Goal: Task Accomplishment & Management: Use online tool/utility

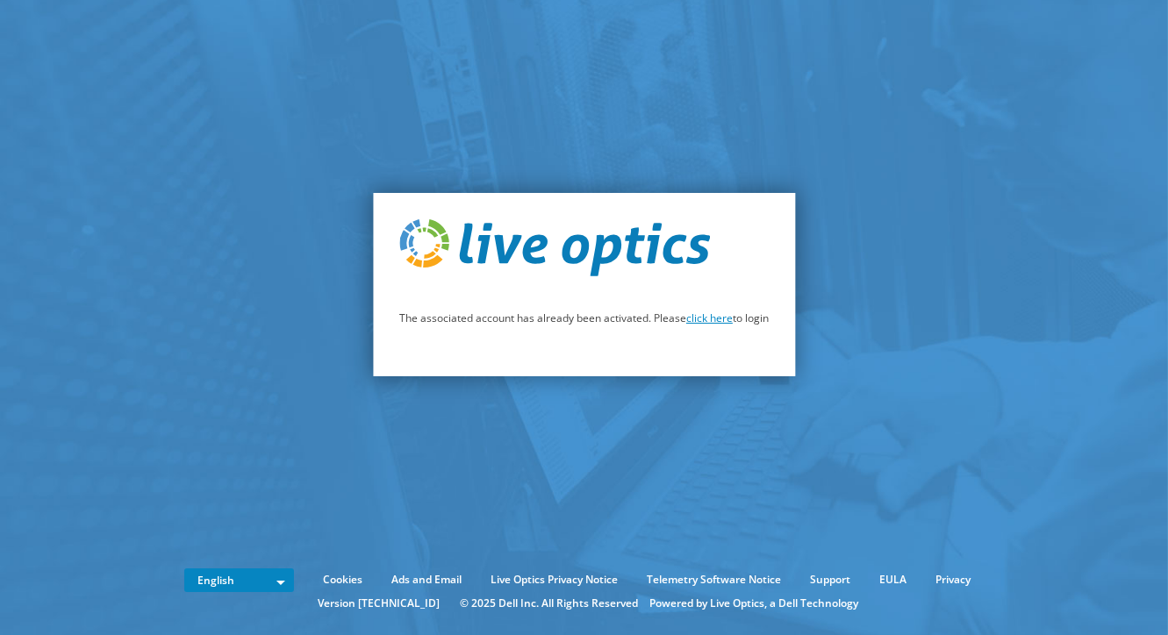
click at [716, 322] on link "click here" at bounding box center [709, 318] width 47 height 15
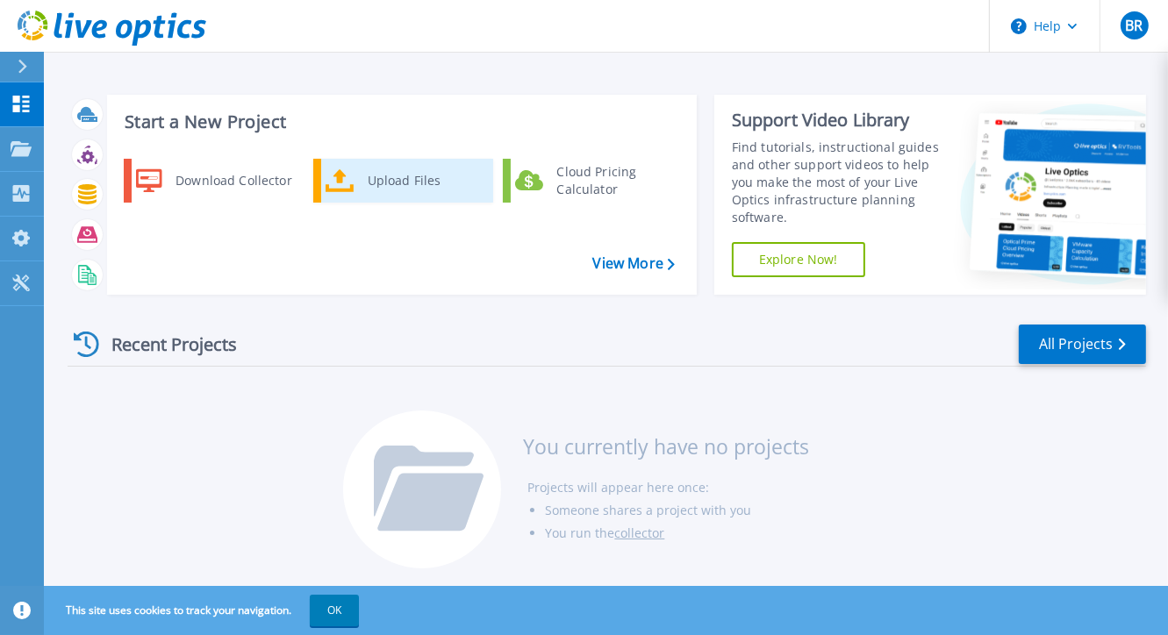
click at [404, 182] on div "Upload Files" at bounding box center [424, 180] width 130 height 35
